Goal: Task Accomplishment & Management: Use online tool/utility

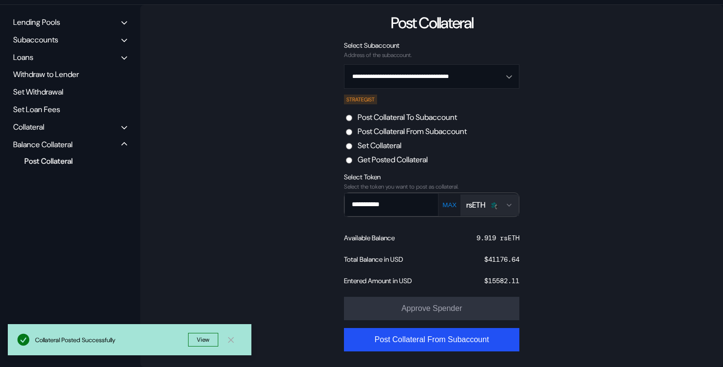
scroll to position [116, 0]
click at [371, 69] on input "*****" at bounding box center [426, 76] width 150 height 23
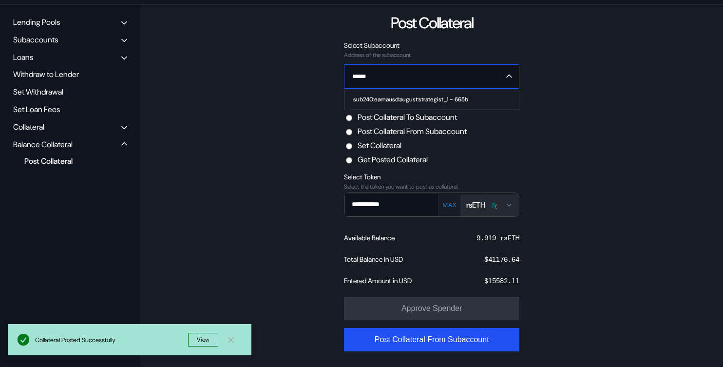
click at [400, 96] on div "sub240:earnausd:august:strategist_1 - 665b" at bounding box center [410, 99] width 115 height 7
type input "**********"
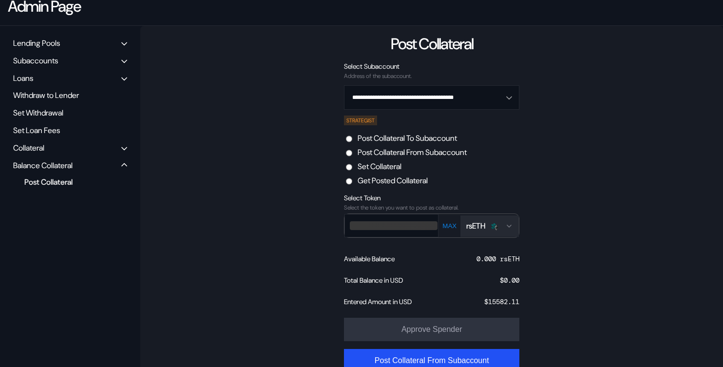
scroll to position [0, 0]
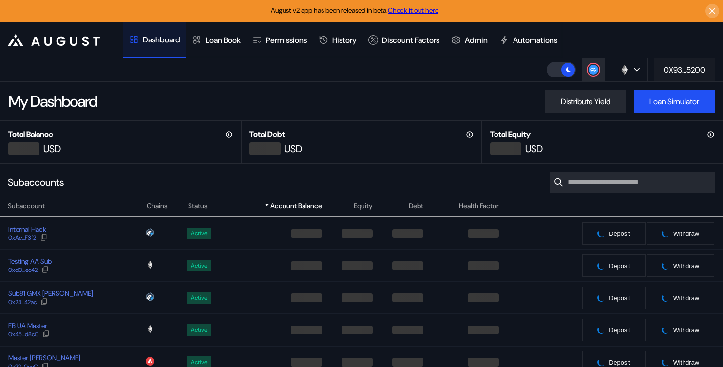
click at [672, 71] on div "0X93...5200" at bounding box center [685, 70] width 42 height 10
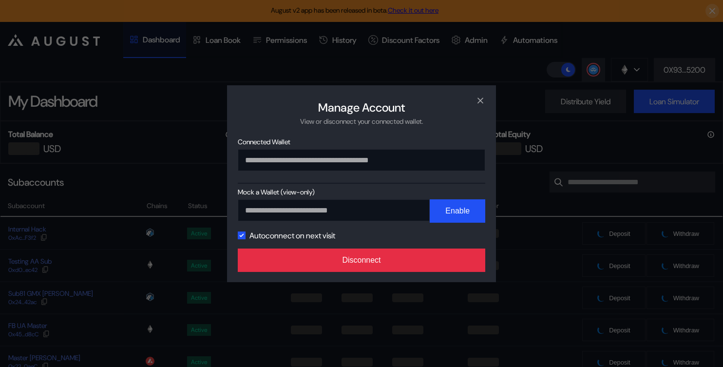
click at [416, 258] on button "Disconnect" at bounding box center [362, 260] width 248 height 23
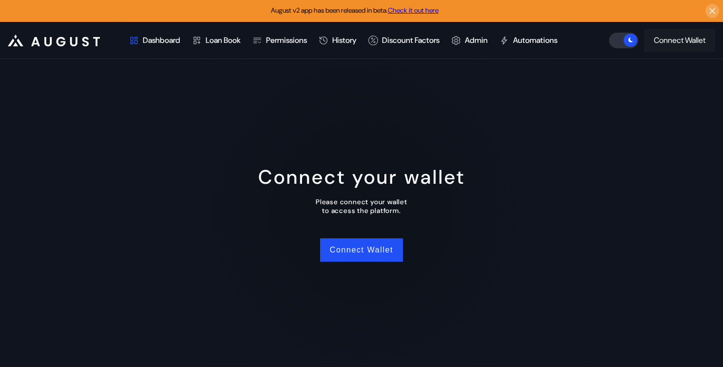
click at [670, 46] on button "Connect Wallet" at bounding box center [679, 40] width 71 height 23
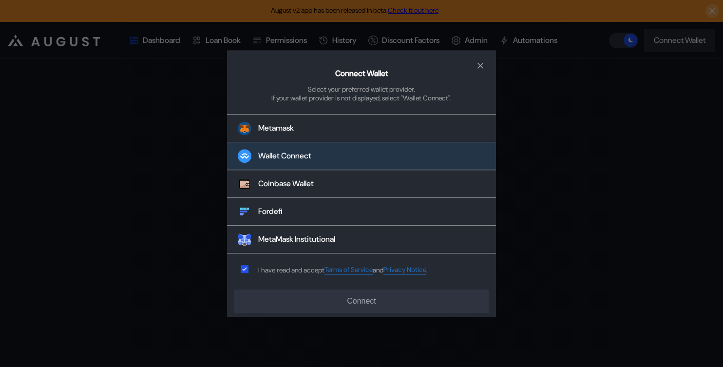
click at [281, 157] on div "Wallet Connect" at bounding box center [284, 156] width 53 height 10
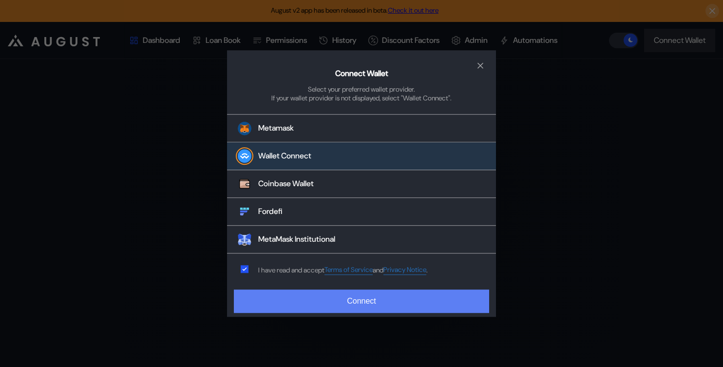
click at [327, 296] on button "Connect" at bounding box center [361, 300] width 255 height 23
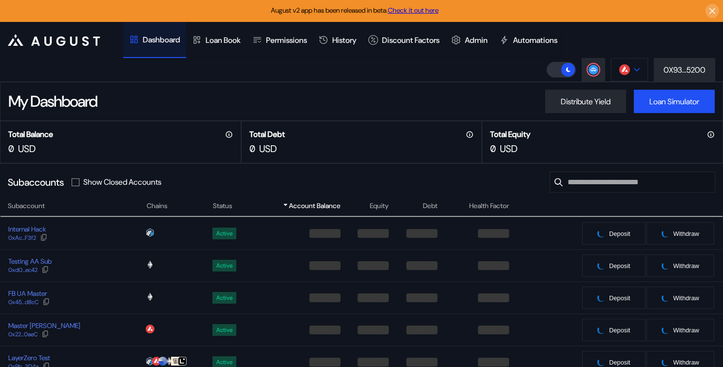
click at [625, 73] on img at bounding box center [624, 69] width 11 height 11
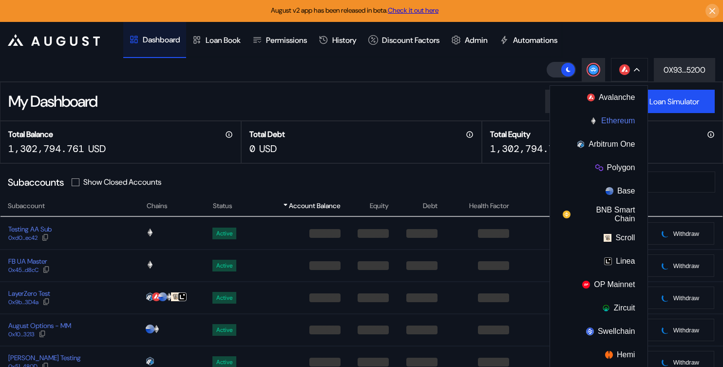
click at [610, 120] on button "Ethereum" at bounding box center [598, 120] width 97 height 23
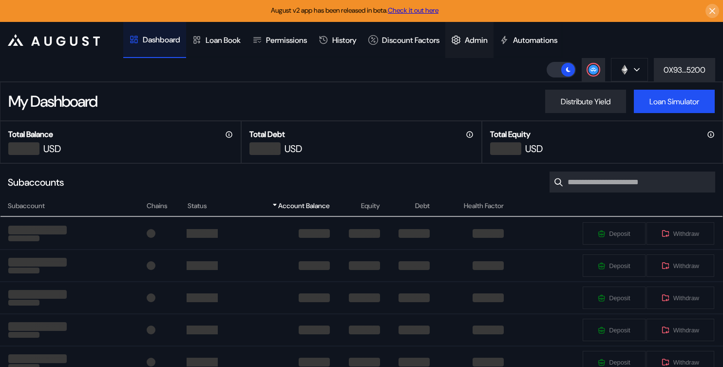
click at [487, 37] on div "Admin" at bounding box center [476, 40] width 23 height 10
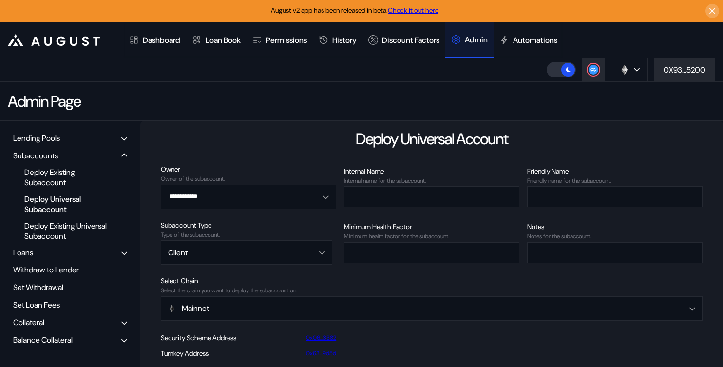
click at [83, 343] on div "Balance Collateral" at bounding box center [70, 339] width 121 height 15
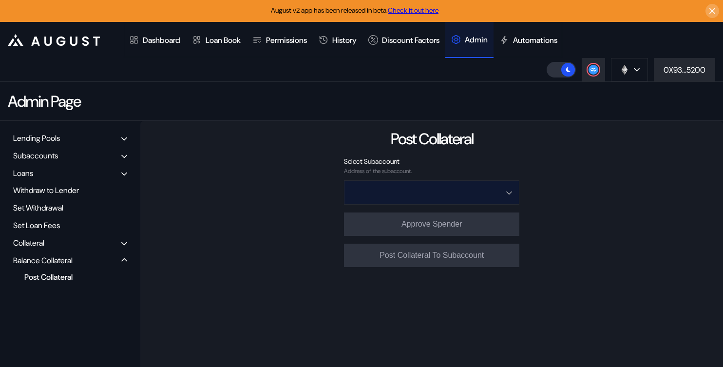
click at [373, 181] on input "Open menu" at bounding box center [426, 192] width 150 height 23
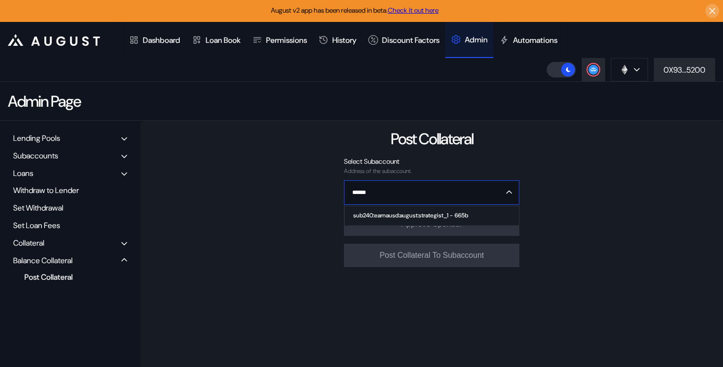
click at [407, 216] on div "sub240:earnausd:august:strategist_1 - 665b" at bounding box center [410, 215] width 115 height 7
type input "**********"
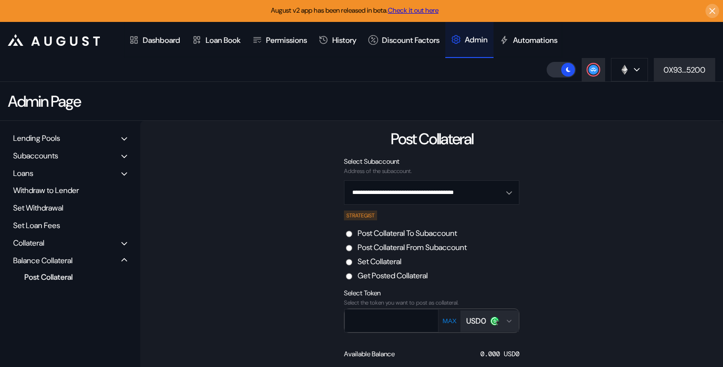
click at [405, 248] on label "Post Collateral From Subaccount" at bounding box center [412, 247] width 109 height 10
click at [509, 318] on icon "Open menu for selecting token for payment" at bounding box center [509, 321] width 8 height 8
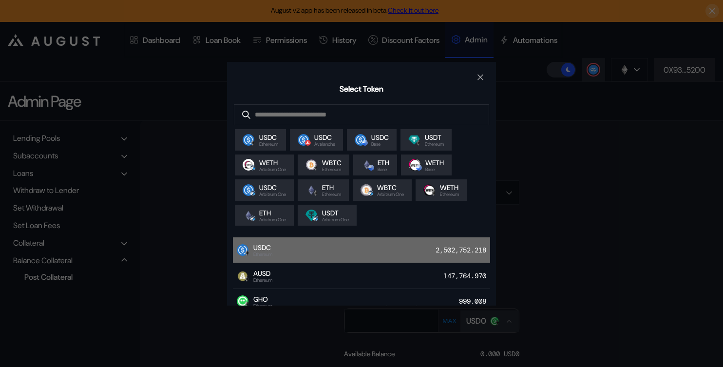
click at [445, 251] on div "2,502,752.218" at bounding box center [463, 250] width 55 height 14
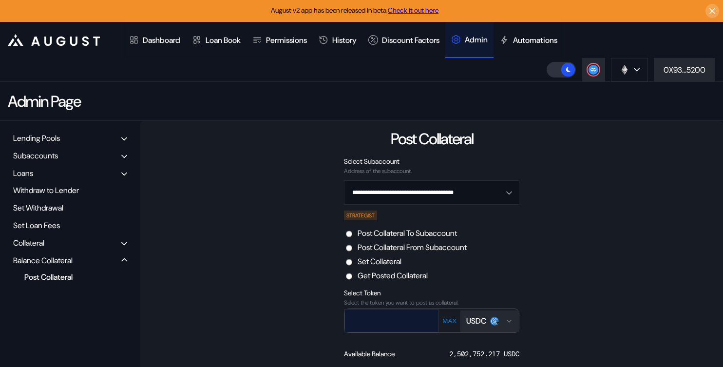
click at [398, 320] on input "text" at bounding box center [384, 320] width 79 height 20
type input "*******"
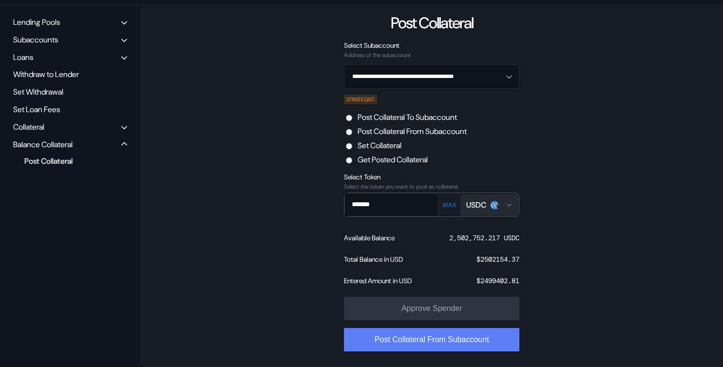
click at [469, 346] on button "Post Collateral From Subaccount" at bounding box center [431, 339] width 175 height 23
